Goal: Communication & Community: Participate in discussion

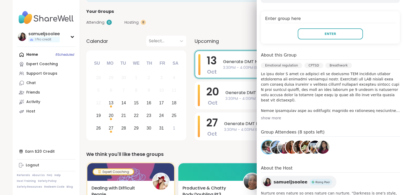
scroll to position [79, 0]
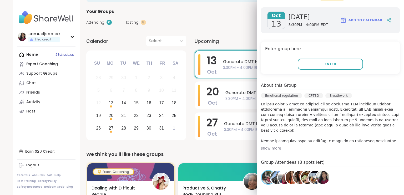
click at [383, 80] on div "[DATE] [DATE] 3:30PM - 4:00PM EDT Add to Calendar Enter group here Enter About …" at bounding box center [330, 127] width 147 height 248
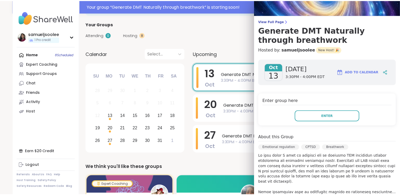
scroll to position [38, 0]
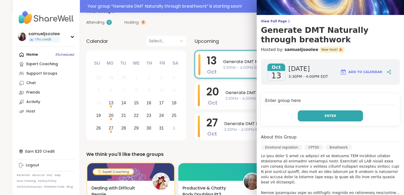
click at [325, 114] on span "Enter" at bounding box center [331, 116] width 12 height 5
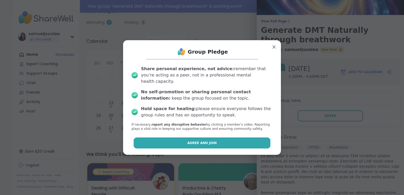
click at [203, 141] on span "Agree and Join" at bounding box center [201, 143] width 29 height 5
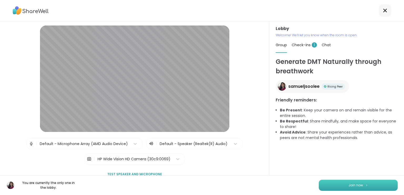
click at [337, 183] on button "Join now" at bounding box center [358, 185] width 79 height 11
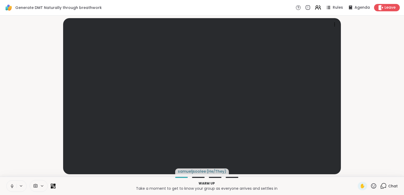
click at [317, 9] on icon at bounding box center [318, 7] width 7 height 7
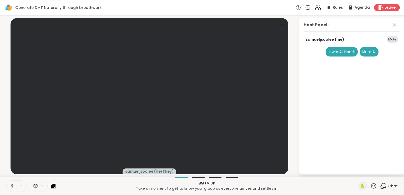
click at [316, 9] on icon at bounding box center [318, 7] width 7 height 7
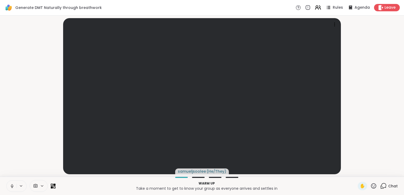
click at [315, 7] on icon at bounding box center [318, 7] width 7 height 7
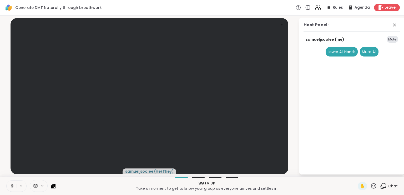
click at [315, 7] on icon at bounding box center [318, 7] width 7 height 7
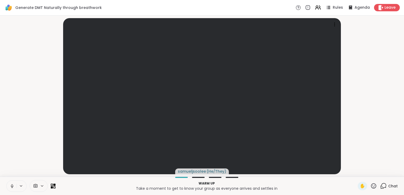
click at [371, 185] on icon at bounding box center [373, 185] width 5 height 5
click at [371, 185] on icon at bounding box center [374, 186] width 7 height 7
click at [389, 188] on span "Chat" at bounding box center [392, 186] width 9 height 5
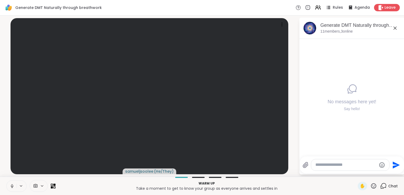
drag, startPoint x: 338, startPoint y: 169, endPoint x: 337, endPoint y: 165, distance: 4.0
click at [338, 168] on div at bounding box center [350, 164] width 78 height 11
click at [337, 165] on textarea "Type your message" at bounding box center [346, 165] width 61 height 6
click at [326, 164] on textarea "Type your message" at bounding box center [346, 165] width 61 height 6
click at [326, 165] on textarea "Type your message" at bounding box center [346, 165] width 61 height 6
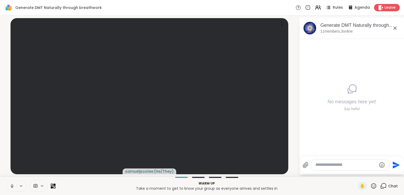
click at [335, 166] on textarea "Type your message" at bounding box center [346, 165] width 61 height 6
type textarea "**********"
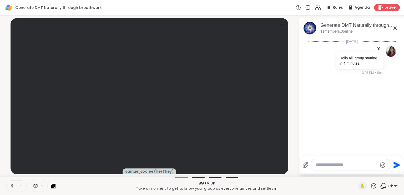
click at [316, 191] on p "Take a moment to get to know your group as everyone arrives and settles in" at bounding box center [207, 188] width 296 height 5
click at [341, 123] on div "[DATE] You Hello all, group starting in 4 minutes. 3:26 PM • Sent" at bounding box center [351, 96] width 105 height 114
click at [359, 128] on div "[DATE] You Hello all, group starting in 4 minutes. 3:26 PM • Sent" at bounding box center [351, 96] width 105 height 114
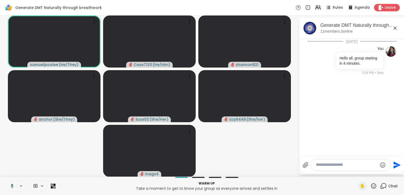
click at [341, 122] on div "[DATE] You Hello all, group starting in 4 minutes. 3:26 PM • Sent" at bounding box center [351, 96] width 105 height 114
click at [332, 138] on div "[DATE] You Hello all, group starting in 4 minutes. 3:26 PM • Sent" at bounding box center [351, 96] width 105 height 114
click at [334, 142] on div "[DATE] You Hello all, group starting in 4 minutes. 3:26 PM • Sent" at bounding box center [351, 96] width 105 height 114
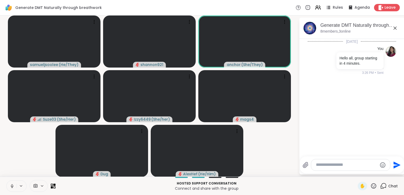
click at [7, 184] on button at bounding box center [12, 186] width 10 height 11
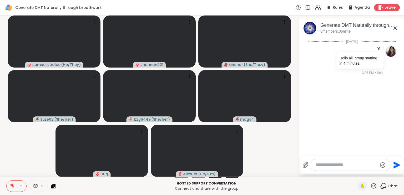
click at [8, 186] on button at bounding box center [12, 186] width 10 height 11
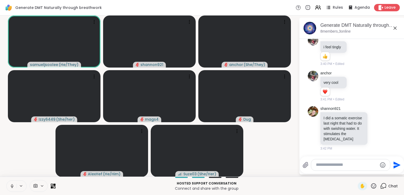
scroll to position [56, 0]
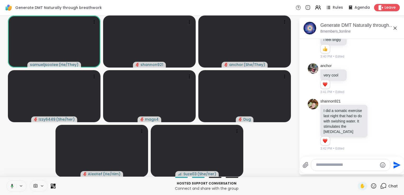
click at [270, 155] on video-player-container "samueljsoolee ( He/They ) shannon921 anchor ( She/They ) Izzy6449 ( She/her ) m…" at bounding box center [149, 96] width 293 height 157
click at [13, 184] on icon at bounding box center [11, 186] width 5 height 5
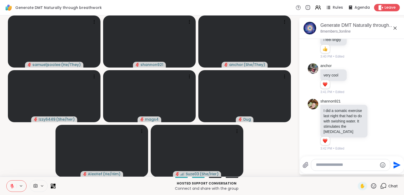
click at [15, 188] on button at bounding box center [12, 186] width 10 height 11
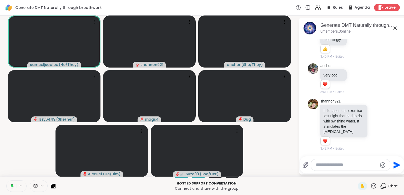
click at [13, 186] on rect at bounding box center [12, 186] width 2 height 2
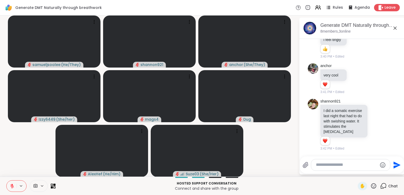
click at [9, 186] on button at bounding box center [12, 186] width 10 height 11
click at [14, 159] on video-player-container "samueljsoolee ( He/They ) shannon921 anchor ( She/They ) Izzy6449 ( She/her ) m…" at bounding box center [149, 96] width 293 height 157
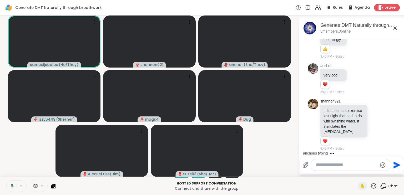
scroll to position [84, 0]
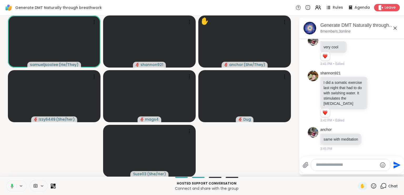
click at [261, 156] on video-player-container "samueljsoolee ( He/They ) shannon921 ✋ anchor ( She/They ) Izzy6449 ( She/her )…" at bounding box center [149, 96] width 293 height 157
click at [247, 147] on video-player-container "samueljsoolee ( He/They ) shannon921 anchor ( She/They ) Izzy6449 ( She/her ) m…" at bounding box center [149, 96] width 293 height 157
click at [264, 154] on video-player-container "samueljsoolee ( He/They ) shannon921 anchor ( She/They ) Izzy6449 ( She/her ) m…" at bounding box center [149, 96] width 293 height 157
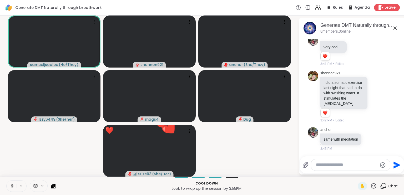
click at [246, 146] on video-player-container "samueljsoolee ( He/They ) shannon921 anchor ( She/They ) Izzy6449 ( She/her ) m…" at bounding box center [149, 96] width 293 height 157
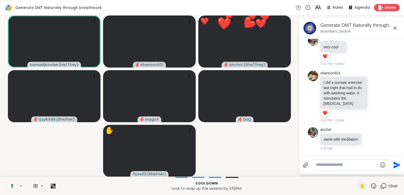
click at [12, 183] on button at bounding box center [11, 186] width 11 height 11
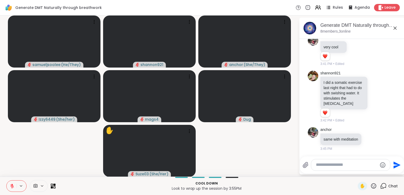
click at [11, 184] on button at bounding box center [12, 186] width 10 height 11
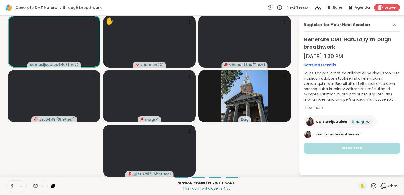
drag, startPoint x: 232, startPoint y: 145, endPoint x: 204, endPoint y: 147, distance: 28.0
click at [232, 145] on video-player-container "samueljsoolee ( He/They ) ✋ shannon921 anchor ( She/They ) Izzy6449 ( She/her )…" at bounding box center [149, 96] width 293 height 157
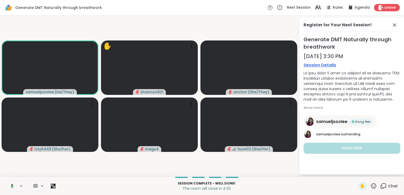
click at [12, 183] on button at bounding box center [11, 186] width 11 height 11
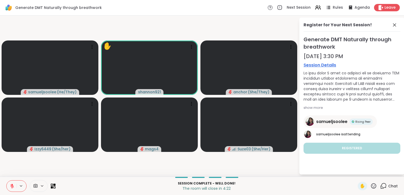
click at [10, 187] on icon at bounding box center [12, 186] width 5 height 5
click at [103, 174] on video-player-container "samueljsoolee ( He/They ) ✋ shannon921 anchor ( She/They ) Izzy6449 ( She/her )…" at bounding box center [149, 96] width 293 height 157
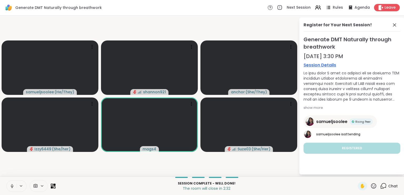
click at [12, 187] on icon at bounding box center [12, 186] width 5 height 5
click at [127, 18] on video-player-container "samueljsoolee ( He/They ) shannon921 anchor ( She/They ) Izzy6449 ( She/her ) m…" at bounding box center [149, 96] width 293 height 157
click at [382, 186] on icon at bounding box center [384, 185] width 5 height 5
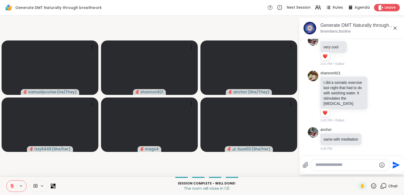
drag, startPoint x: 368, startPoint y: 164, endPoint x: 298, endPoint y: 158, distance: 70.2
click at [367, 165] on textarea "Type your message" at bounding box center [346, 165] width 61 height 6
click at [12, 187] on icon at bounding box center [12, 186] width 4 height 4
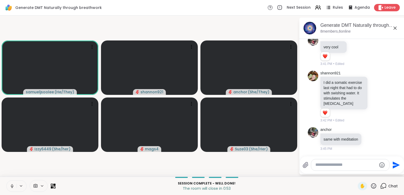
click at [254, 164] on video-player-container "samueljsoolee ( He/They ) shannon921 anchor ( She/They ) Izzy6449 ( She/her ) m…" at bounding box center [149, 96] width 293 height 157
click at [261, 166] on video-player-container "samueljsoolee ( He/They ) shannon921 anchor ( She/They ) Izzy6449 ( She/her ) m…" at bounding box center [149, 96] width 293 height 157
click at [355, 164] on textarea "Type your message" at bounding box center [346, 165] width 61 height 6
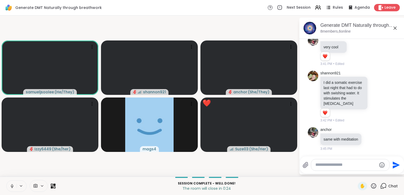
click at [280, 166] on video-player-container "samueljsoolee ( He/They ) shannon921 anchor ( She/They ) Izzy6449 ( She/her ) m…" at bounding box center [149, 96] width 293 height 157
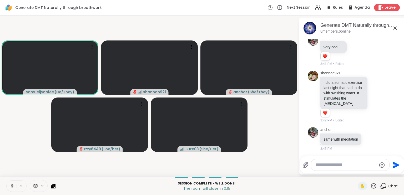
click at [281, 145] on video-player-container "samueljsoolee ( He/They ) shannon921 anchor ( She/They ) Izzy6449 ( She/her ) S…" at bounding box center [149, 96] width 293 height 157
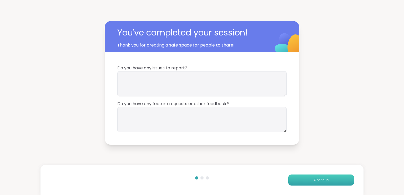
click at [299, 178] on button "Continue" at bounding box center [321, 180] width 66 height 11
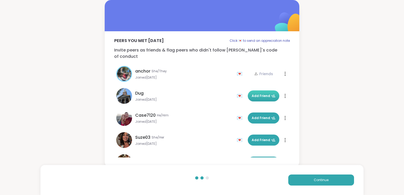
click at [257, 94] on span "Add Friend" at bounding box center [264, 96] width 24 height 5
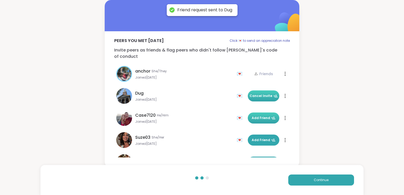
click at [257, 116] on span "Add Friend" at bounding box center [264, 118] width 24 height 5
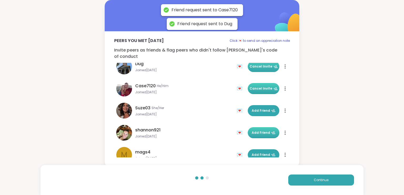
scroll to position [53, 0]
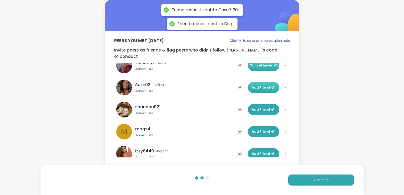
click at [254, 85] on span "Add Friend" at bounding box center [264, 87] width 24 height 5
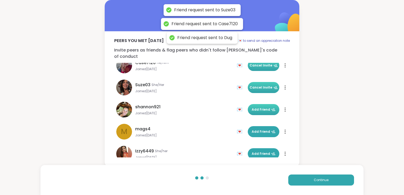
click at [254, 107] on span "Add Friend" at bounding box center [264, 109] width 24 height 5
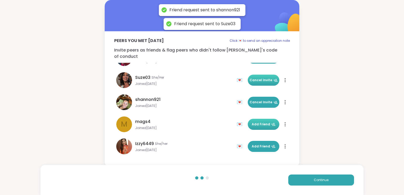
click at [253, 122] on span "Add Friend" at bounding box center [264, 124] width 24 height 5
click at [255, 144] on span "Add Friend" at bounding box center [264, 146] width 24 height 5
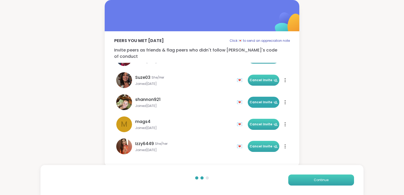
click at [308, 179] on button "Continue" at bounding box center [321, 180] width 66 height 11
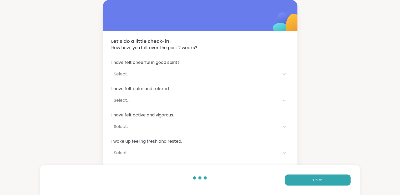
click at [170, 73] on div "Select..." at bounding box center [195, 74] width 163 height 6
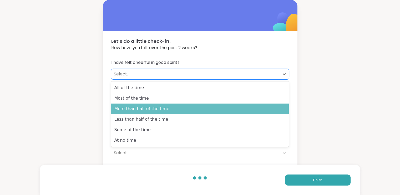
click at [144, 112] on div "More than half of the time" at bounding box center [200, 109] width 178 height 11
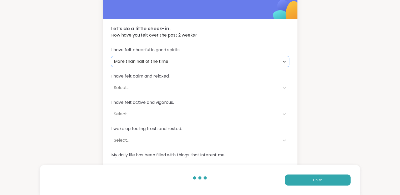
scroll to position [25, 0]
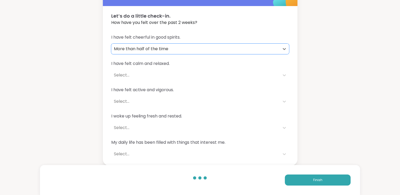
click at [155, 78] on div "Select..." at bounding box center [195, 75] width 163 height 6
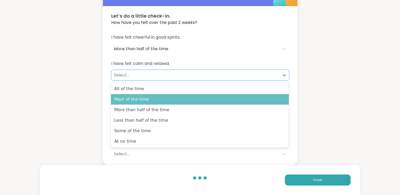
click at [146, 103] on div "Most of the time" at bounding box center [200, 99] width 178 height 11
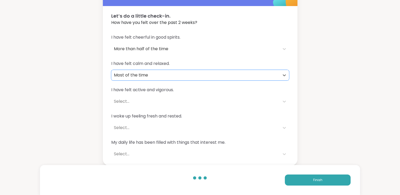
click at [145, 101] on div "Select..." at bounding box center [195, 101] width 163 height 6
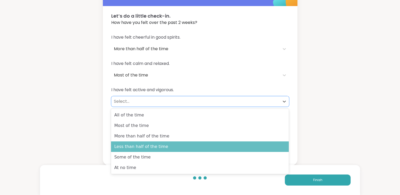
click at [143, 148] on div "Less than half of the time" at bounding box center [200, 147] width 178 height 11
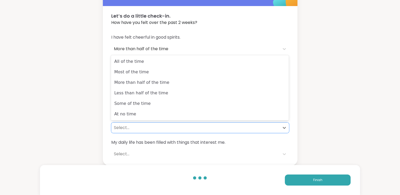
click at [150, 126] on div "Select..." at bounding box center [195, 128] width 163 height 6
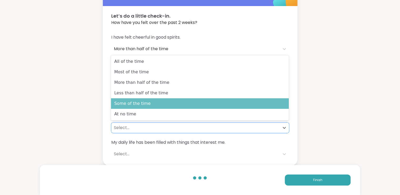
click at [140, 103] on div "Some of the time" at bounding box center [200, 103] width 178 height 11
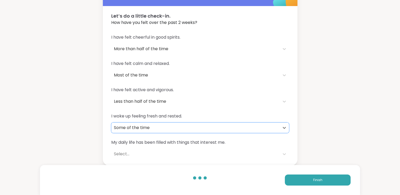
click at [154, 152] on div "Select..." at bounding box center [195, 154] width 163 height 6
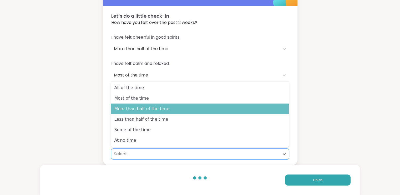
click at [150, 109] on div "More than half of the time" at bounding box center [200, 109] width 178 height 11
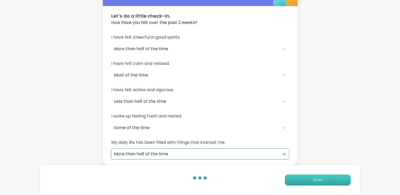
click at [317, 181] on span "Finish" at bounding box center [317, 180] width 9 height 5
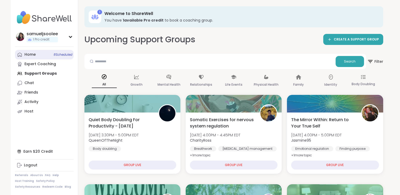
click at [31, 57] on div "Home 8 Scheduled" at bounding box center [29, 54] width 11 height 5
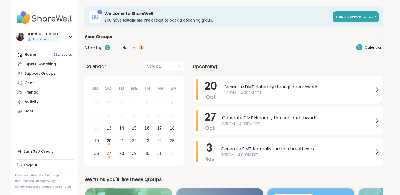
click at [235, 90] on span "3:30PM - 4:00PM EDT" at bounding box center [299, 93] width 150 height 6
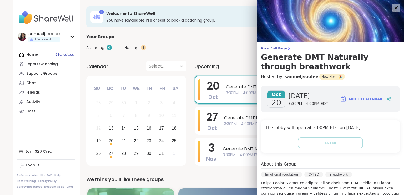
click at [233, 51] on div "Attending 0 Hosting 8 Calendar" at bounding box center [235, 47] width 299 height 15
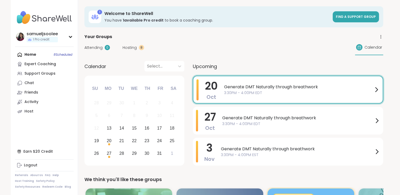
click at [267, 90] on span "3:30PM - 4:00PM EDT" at bounding box center [298, 93] width 149 height 6
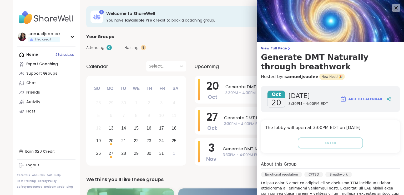
click at [299, 98] on span "[DATE]" at bounding box center [309, 96] width 40 height 8
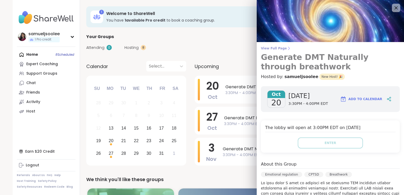
click at [292, 59] on h3 "Generate DMT Naturally through breathwork" at bounding box center [330, 62] width 139 height 19
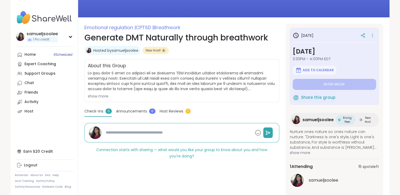
scroll to position [67, 0]
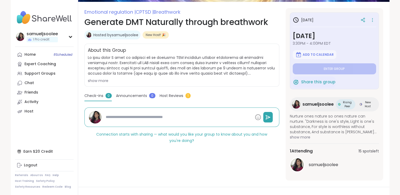
click at [100, 79] on div "show more" at bounding box center [182, 80] width 188 height 5
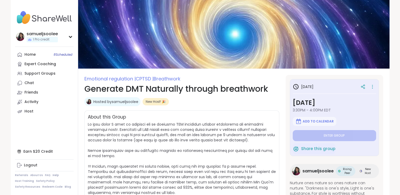
scroll to position [0, 0]
click at [374, 85] on icon at bounding box center [372, 86] width 5 height 7
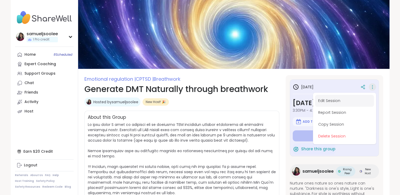
click at [351, 101] on button "Edit Session" at bounding box center [344, 101] width 59 height 12
type textarea "*"
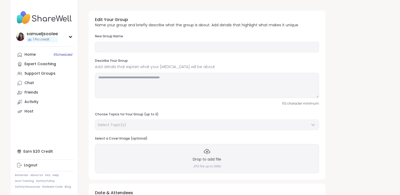
type input "**********"
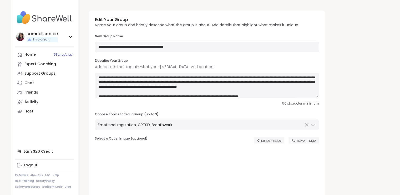
scroll to position [26, 0]
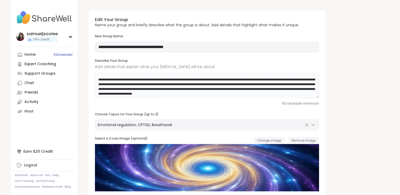
click at [232, 80] on textarea at bounding box center [207, 85] width 224 height 25
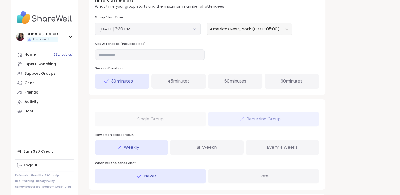
scroll to position [242, 0]
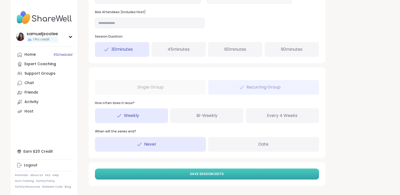
type textarea "**********"
click at [178, 173] on button "Save Session Edits" at bounding box center [207, 174] width 224 height 11
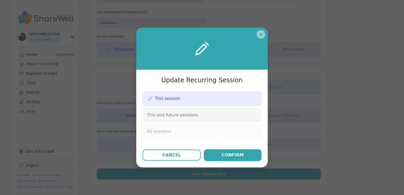
click at [172, 127] on div "All sessions" at bounding box center [202, 131] width 119 height 14
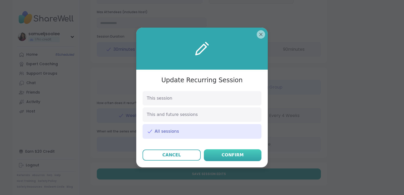
click at [227, 156] on div "Confirm" at bounding box center [233, 155] width 22 height 6
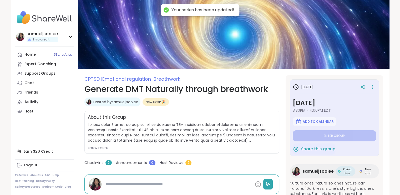
type textarea "*"
click at [105, 147] on div "show more" at bounding box center [182, 147] width 188 height 5
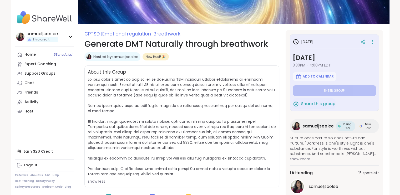
scroll to position [79, 0]
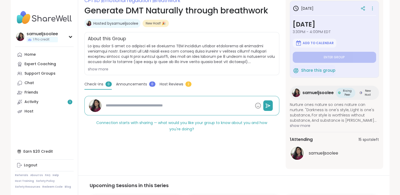
click at [104, 69] on div "show more" at bounding box center [182, 69] width 188 height 5
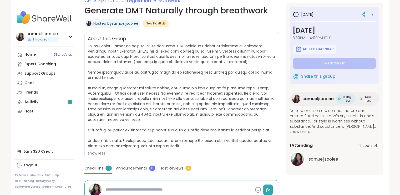
scroll to position [26, 0]
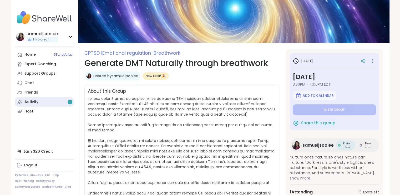
click at [33, 103] on div "Activity 1" at bounding box center [31, 101] width 14 height 5
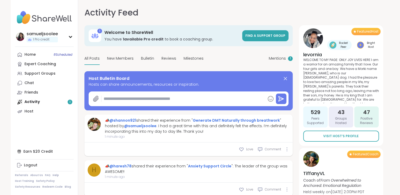
scroll to position [26, 0]
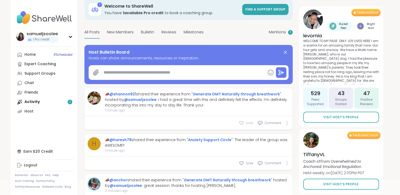
click at [245, 124] on div "Love" at bounding box center [246, 123] width 14 height 5
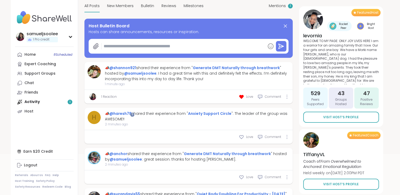
scroll to position [105, 0]
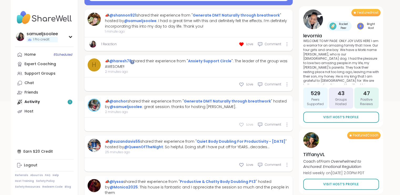
click at [246, 126] on span "Love" at bounding box center [249, 124] width 7 height 5
type textarea "*"
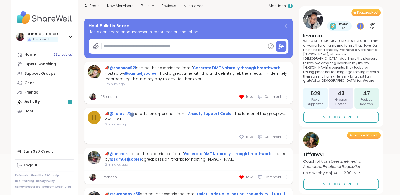
scroll to position [0, 0]
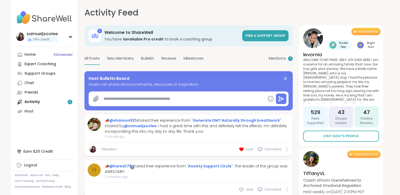
click at [45, 99] on div "Home 8 Scheduled Expert Coaching Support Groups Chat Friends Activity 1 Host" at bounding box center [44, 83] width 59 height 66
click at [45, 102] on div "Home 8 Scheduled Expert Coaching Support Groups Chat Friends Activity 1 Host" at bounding box center [44, 83] width 59 height 66
click at [23, 104] on div "Home 8 Scheduled Expert Coaching Support Groups Chat Friends Activity 1 Host" at bounding box center [44, 83] width 59 height 66
click at [31, 102] on div "Home 8 Scheduled Expert Coaching Support Groups Chat Friends Activity 1 Host" at bounding box center [44, 83] width 59 height 66
click at [42, 74] on div "Support Groups" at bounding box center [39, 73] width 31 height 5
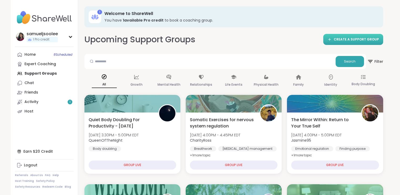
click at [332, 38] on icon at bounding box center [330, 39] width 4 height 4
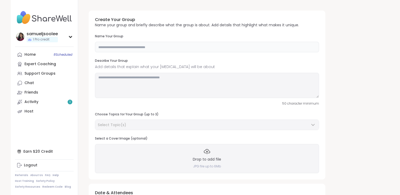
click at [134, 47] on input "text" at bounding box center [207, 47] width 224 height 11
type input "**********"
click at [165, 79] on textarea at bounding box center [207, 85] width 224 height 25
click at [154, 76] on textarea at bounding box center [207, 85] width 224 height 25
paste textarea "**********"
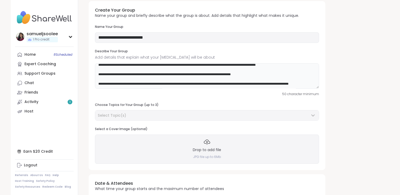
scroll to position [26, 0]
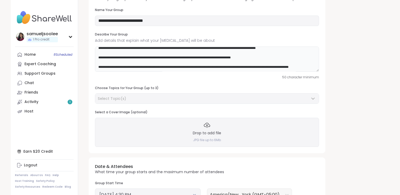
type textarea "**********"
click at [143, 95] on div "Select Topic(s)" at bounding box center [207, 99] width 224 height 10
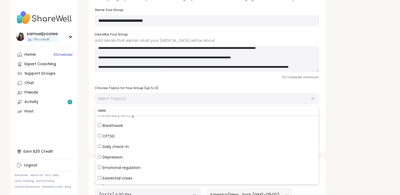
scroll to position [0, 0]
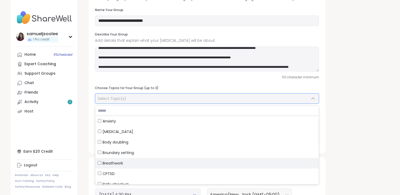
click at [118, 163] on span "Breathwork" at bounding box center [113, 163] width 21 height 5
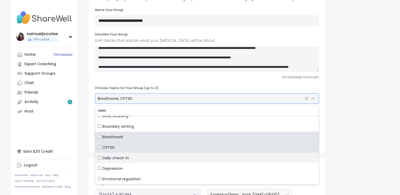
scroll to position [53, 0]
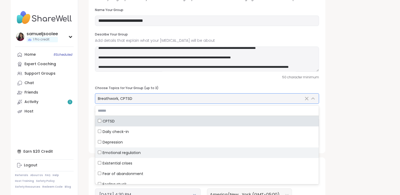
click at [105, 151] on span "Emotional regulation" at bounding box center [122, 152] width 38 height 5
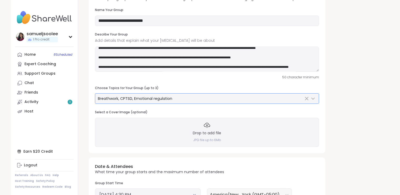
click at [333, 122] on div "**********" at bounding box center [233, 154] width 299 height 349
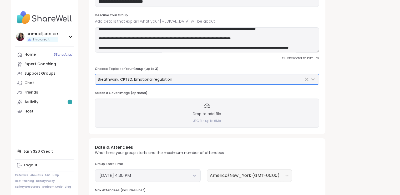
scroll to position [79, 0]
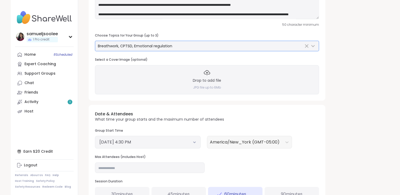
click at [186, 72] on div "Drop to add file JPG file up to 6Mb" at bounding box center [207, 79] width 224 height 29
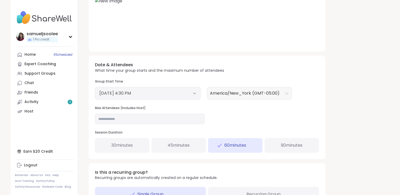
scroll to position [158, 0]
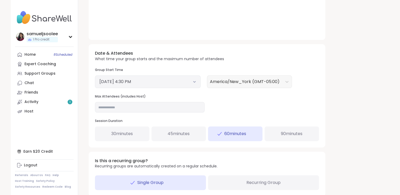
click at [189, 82] on button "[DATE] 4:30 PM" at bounding box center [147, 82] width 97 height 6
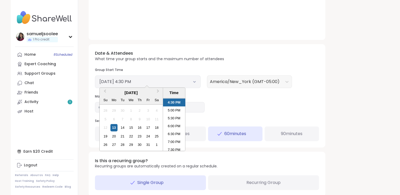
scroll to position [291, 0]
click at [357, 71] on div "**********" at bounding box center [233, 32] width 299 height 368
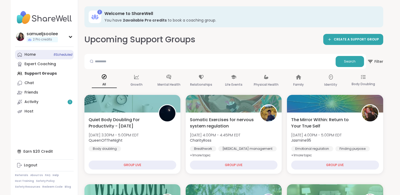
click at [40, 55] on link "Home 8 Scheduled" at bounding box center [44, 54] width 59 height 9
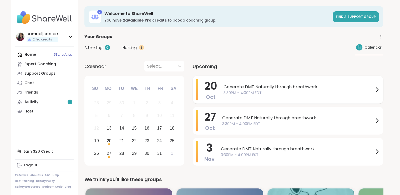
click at [235, 86] on span "Generate DMT Naturally through breathwork" at bounding box center [299, 87] width 150 height 6
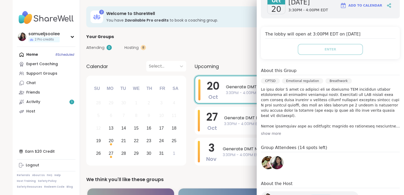
scroll to position [132, 0]
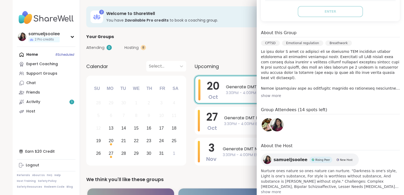
click at [261, 93] on div "show more" at bounding box center [330, 95] width 139 height 5
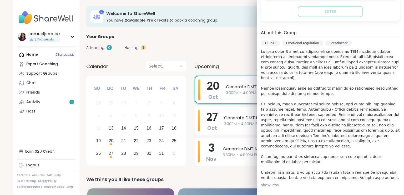
scroll to position [158, 0]
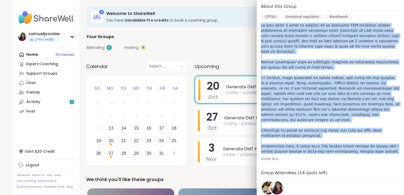
drag, startPoint x: 377, startPoint y: 143, endPoint x: 254, endPoint y: 25, distance: 170.9
click at [257, 25] on div "Oct 20 Monday 3:30PM - 4:00PM EDT Add to Calendar The lobby will open at 3:00PM…" at bounding box center [330, 93] width 147 height 338
copy p "In this group I will be teaching how to generate DMT naturally through breathwo…"
